Goal: Transaction & Acquisition: Book appointment/travel/reservation

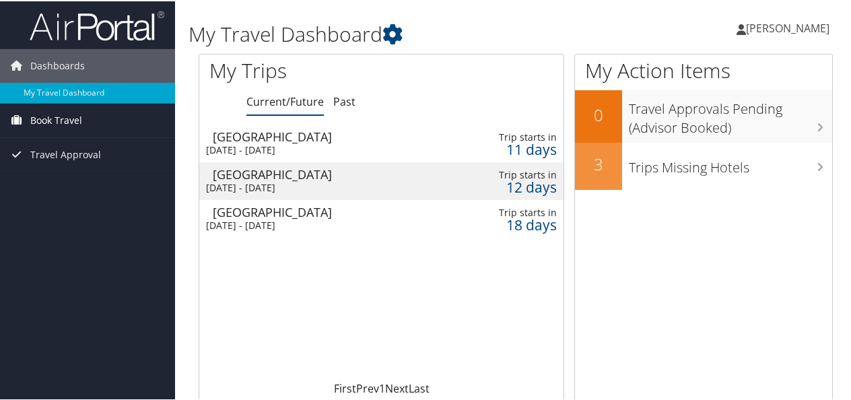
click at [67, 125] on span "Book Travel" at bounding box center [56, 119] width 52 height 34
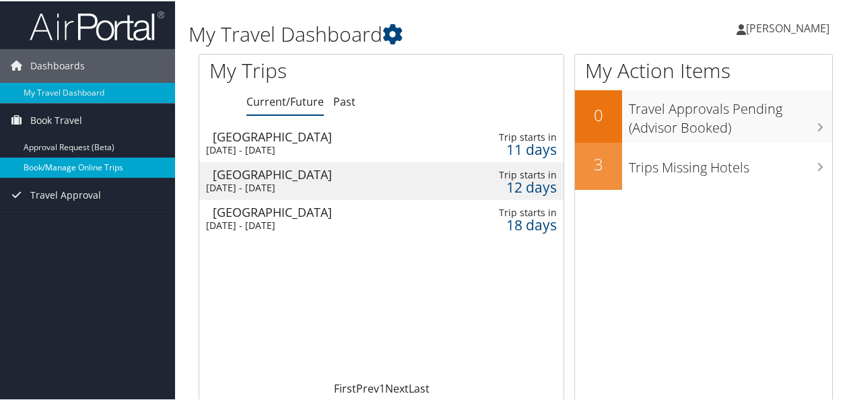
click at [78, 158] on link "Book/Manage Online Trips" at bounding box center [87, 166] width 175 height 20
